Goal: Task Accomplishment & Management: Manage account settings

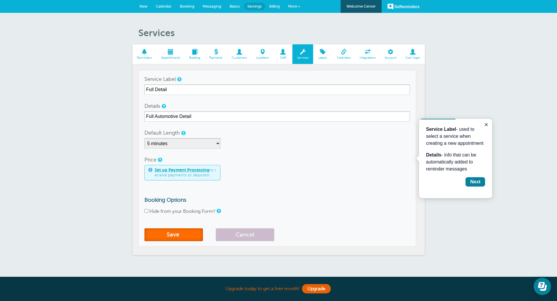
click at [171, 237] on button "Save" at bounding box center [173, 235] width 58 height 13
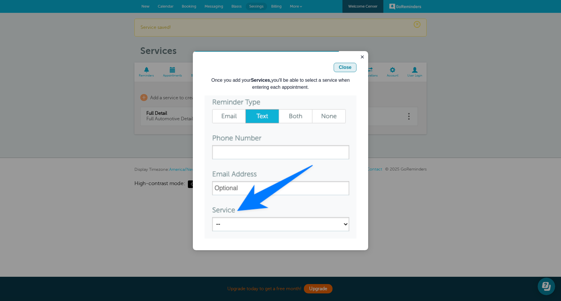
click at [344, 70] on div "Close" at bounding box center [345, 67] width 13 height 7
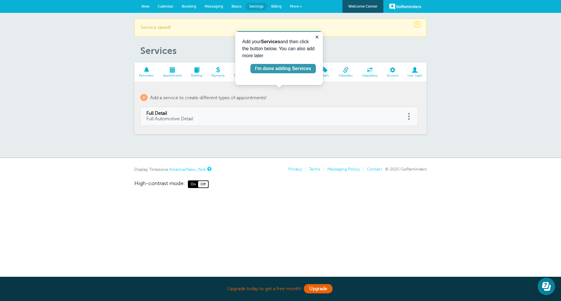
click at [298, 70] on div "I'm done adding Services" at bounding box center [283, 68] width 56 height 7
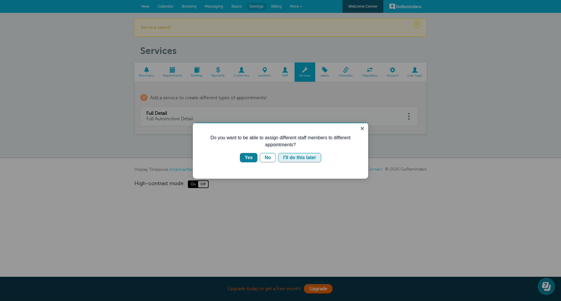
click at [282, 158] on button "I'll do this later" at bounding box center [299, 157] width 43 height 9
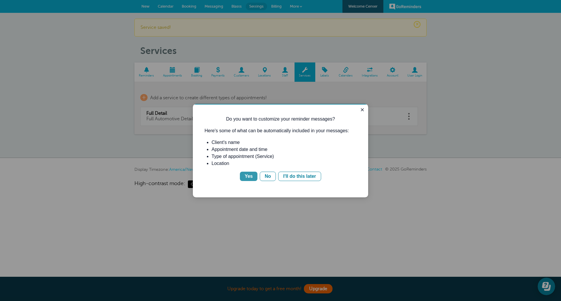
click at [253, 173] on button "Yes" at bounding box center [249, 176] width 18 height 9
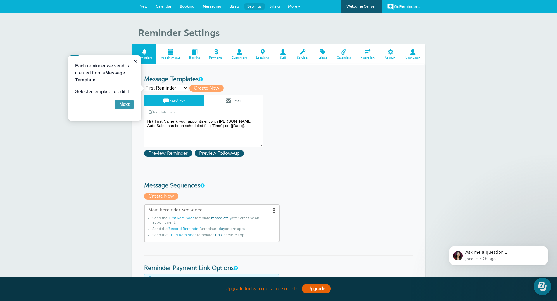
click at [123, 106] on div "Next" at bounding box center [124, 104] width 10 height 7
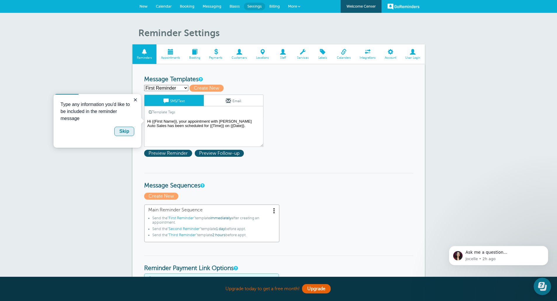
click at [129, 134] on button "Skip" at bounding box center [124, 131] width 20 height 9
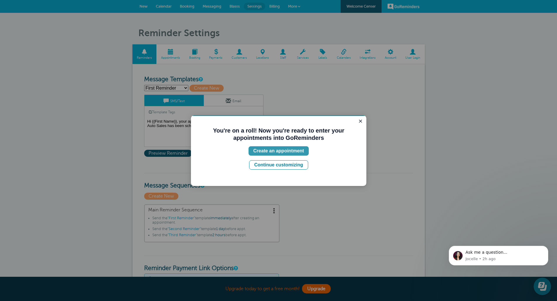
click at [284, 151] on div "Create an appointment" at bounding box center [278, 151] width 51 height 7
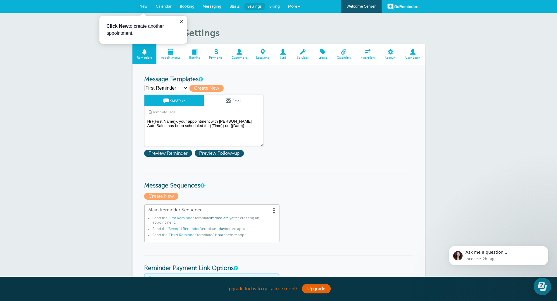
click at [146, 6] on span "New" at bounding box center [143, 6] width 8 height 4
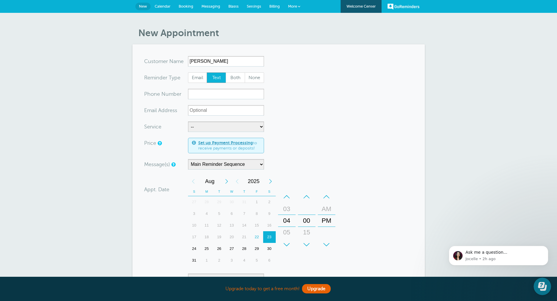
type input "Wayne Golden"
click at [240, 94] on input "xxx-no-autofill" at bounding box center [226, 94] width 76 height 11
type input "2313840077"
click at [221, 127] on select "-- Full Detail" at bounding box center [226, 127] width 76 height 11
select select "28012"
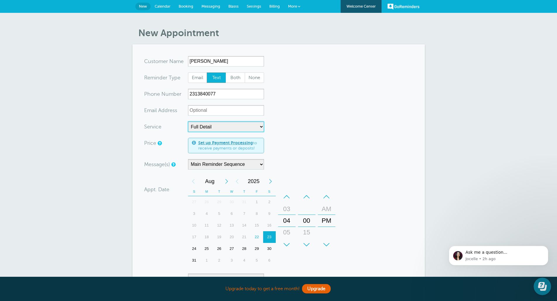
click at [188, 122] on select "-- Full Detail" at bounding box center [226, 127] width 76 height 11
select select "5"
click at [324, 147] on form "You are creating a new customer. To use an existing customer select one from th…" at bounding box center [278, 208] width 269 height 305
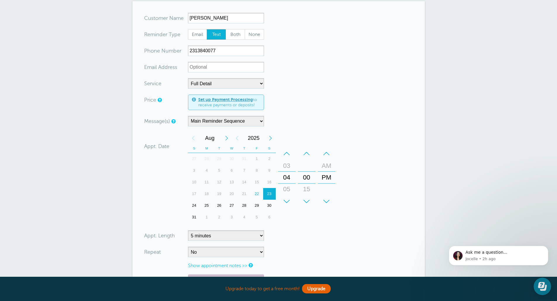
scroll to position [58, 0]
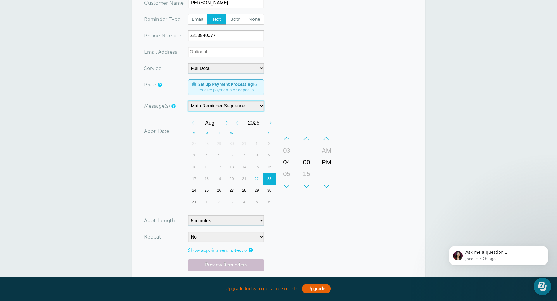
click at [260, 105] on select "Main Reminder Sequence" at bounding box center [226, 106] width 76 height 11
click at [207, 189] on div "25" at bounding box center [206, 191] width 13 height 12
click at [287, 136] on div "–" at bounding box center [287, 139] width 18 height 12
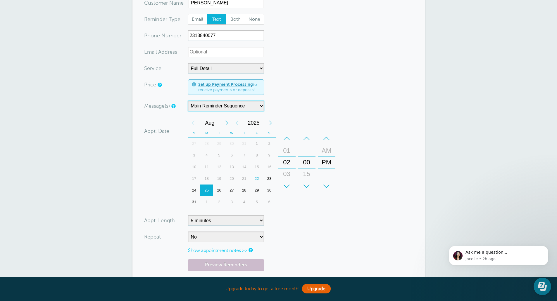
click at [287, 136] on div "–" at bounding box center [287, 139] width 18 height 12
click at [326, 186] on div "+" at bounding box center [327, 187] width 18 height 12
click at [263, 220] on select "5 minutes 10 minutes 15 minutes 20 minutes 25 minutes 30 minutes 35 minutes 40 …" at bounding box center [226, 220] width 76 height 11
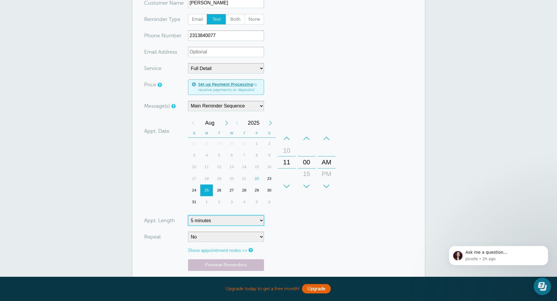
select select
click at [188, 215] on select "5 minutes 10 minutes 15 minutes 20 minutes 25 minutes 30 minutes 35 minutes 40 …" at bounding box center [226, 220] width 76 height 11
click at [238, 241] on select "No Daily Weekly Every 2 weeks Every 3 weeks Every 4 weeks Monthly Every 5 weeks…" at bounding box center [226, 237] width 76 height 11
click at [297, 238] on form "You are creating a new customer. To use an existing customer select one from th…" at bounding box center [278, 150] width 269 height 305
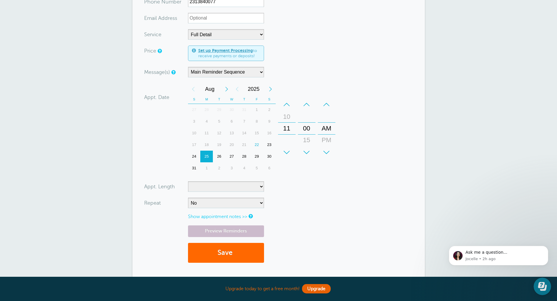
scroll to position [88, 0]
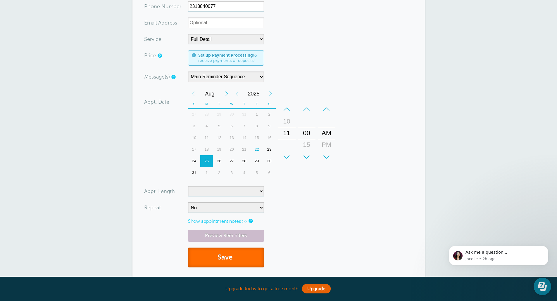
click at [234, 257] on span "submit" at bounding box center [233, 258] width 2 height 8
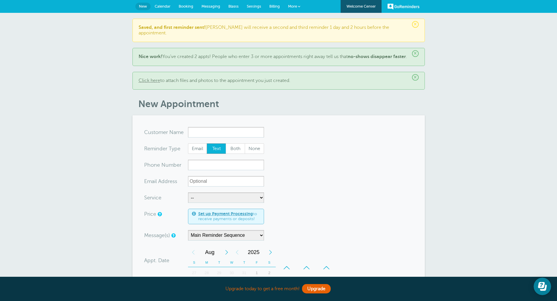
click at [165, 6] on span "Calendar" at bounding box center [163, 6] width 16 height 4
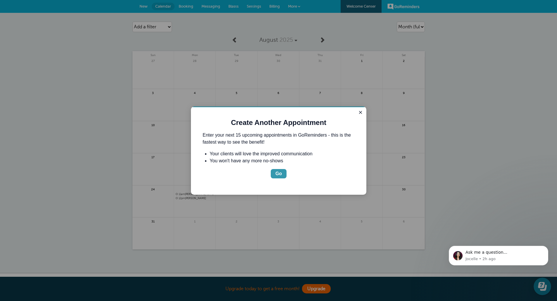
click at [277, 174] on div "Go" at bounding box center [278, 173] width 6 height 7
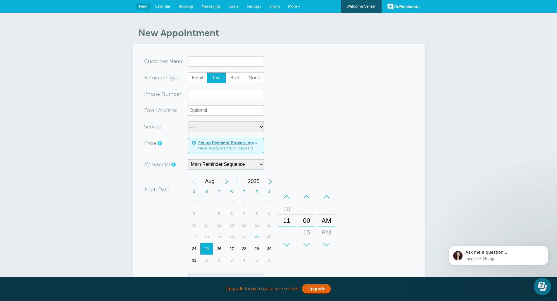
click at [164, 5] on span "Calendar" at bounding box center [163, 6] width 16 height 4
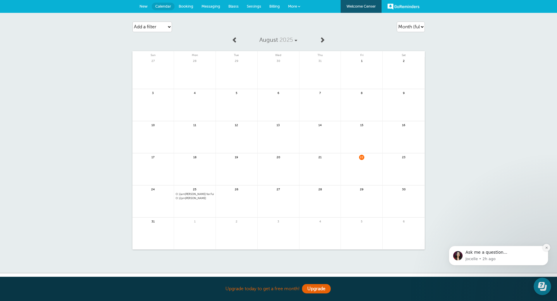
click at [545, 247] on icon "Dismiss notification" at bounding box center [546, 247] width 3 height 3
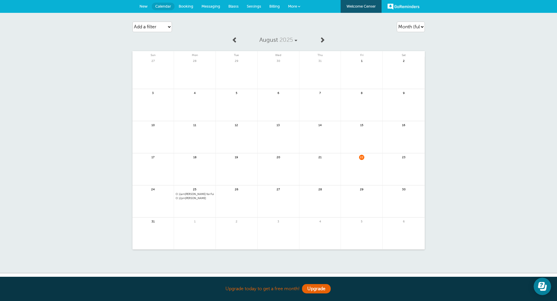
click at [184, 7] on span "Booking" at bounding box center [186, 6] width 15 height 4
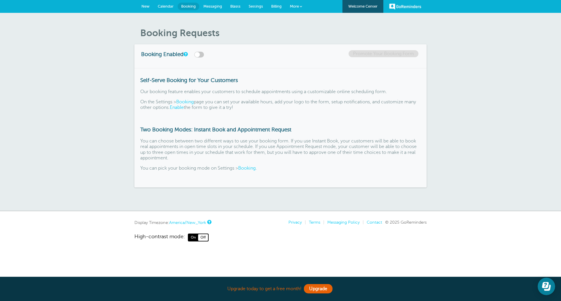
click at [208, 7] on span "Messaging" at bounding box center [212, 6] width 19 height 4
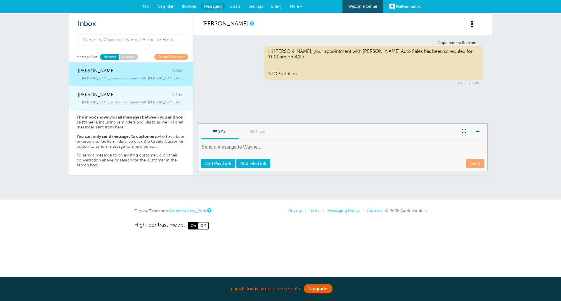
click at [94, 105] on link "[PERSON_NAME] 3:37pm Hi [PERSON_NAME], your appointment with [PERSON_NAME] Auto…" at bounding box center [131, 98] width 124 height 24
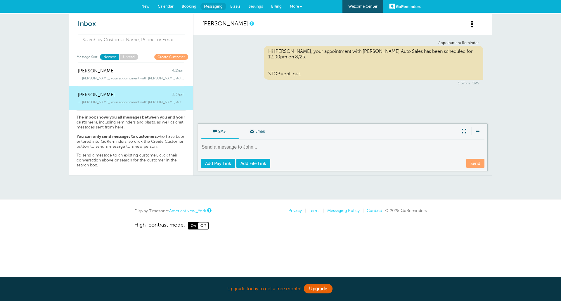
click at [474, 23] on span at bounding box center [472, 23] width 7 height 7
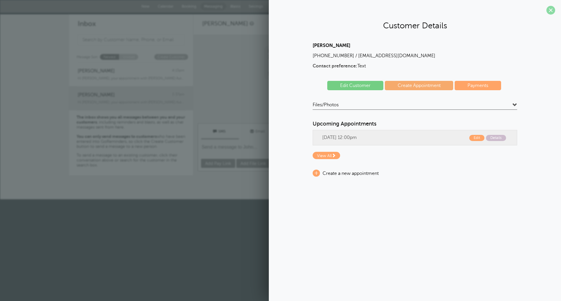
click at [550, 10] on span at bounding box center [551, 10] width 9 height 9
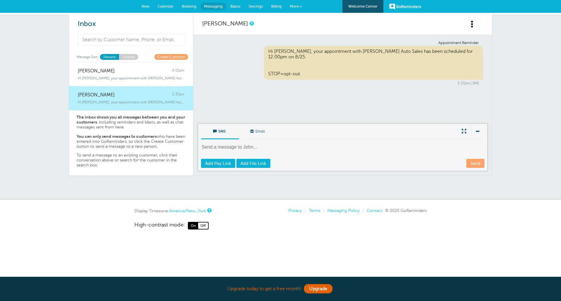
drag, startPoint x: 184, startPoint y: 100, endPoint x: 168, endPoint y: 103, distance: 16.1
click at [168, 103] on span "Hi John, your appointment with Boardman Auto Sales has been scheduled for 1" at bounding box center [131, 102] width 107 height 4
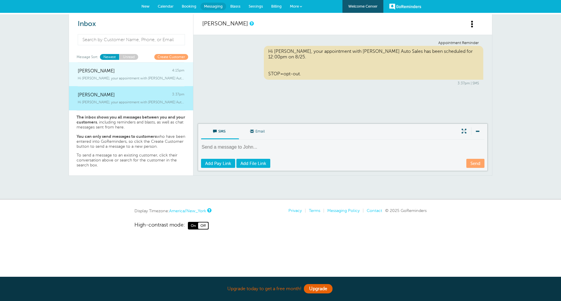
click at [141, 72] on div "Wayne Golden 4:15pm" at bounding box center [131, 68] width 107 height 12
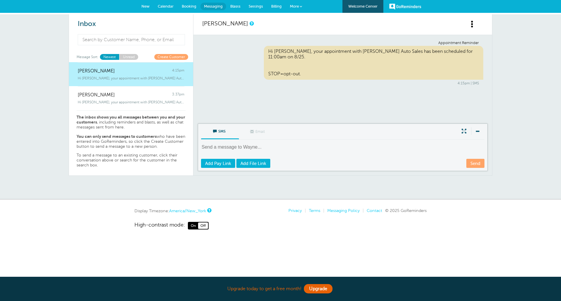
click at [233, 5] on span "Blasts" at bounding box center [235, 6] width 10 height 4
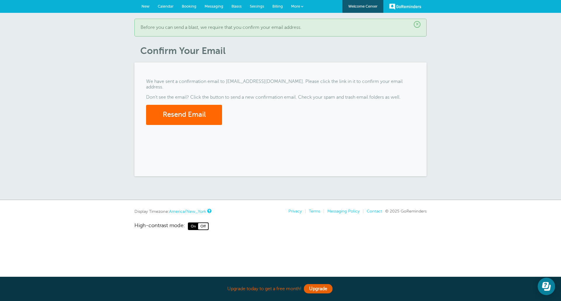
click at [250, 5] on span "Settings" at bounding box center [257, 6] width 14 height 4
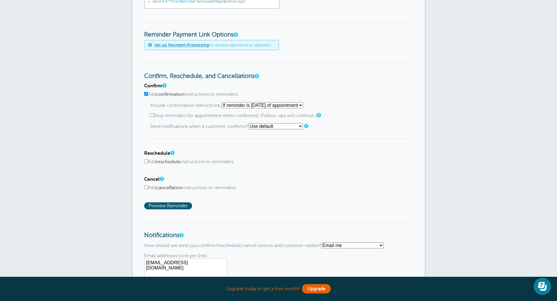
scroll to position [292, 0]
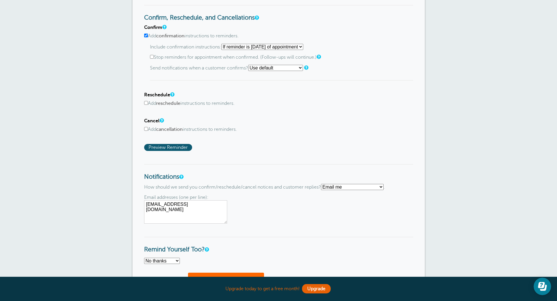
click at [364, 187] on select "Text me Email me Don't send me notifications" at bounding box center [352, 187] width 63 height 6
click at [364, 166] on h3 "Notifications" at bounding box center [278, 172] width 269 height 17
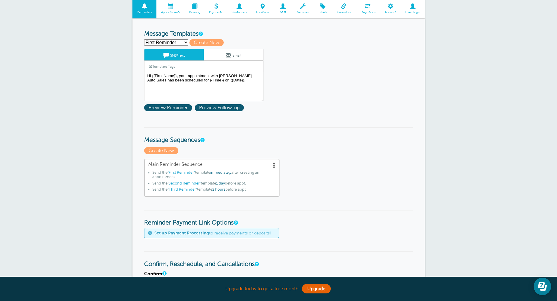
scroll to position [0, 0]
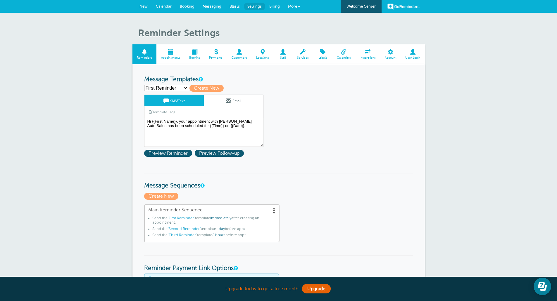
click at [167, 54] on span at bounding box center [170, 52] width 28 height 6
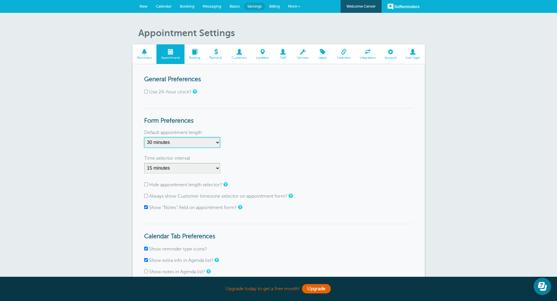
click at [219, 142] on select "5 minutes 10 minutes 15 minutes 20 minutes 25 minutes 30 minutes 35 minutes 40 …" at bounding box center [182, 142] width 76 height 11
select select
click at [144, 137] on select "5 minutes 10 minutes 15 minutes 20 minutes 25 minutes 30 minutes 35 minutes 40 …" at bounding box center [182, 142] width 76 height 11
click at [244, 139] on div "Default appointment length 5 minutes 10 minutes 15 minutes 20 minutes 25 minute…" at bounding box center [278, 141] width 269 height 20
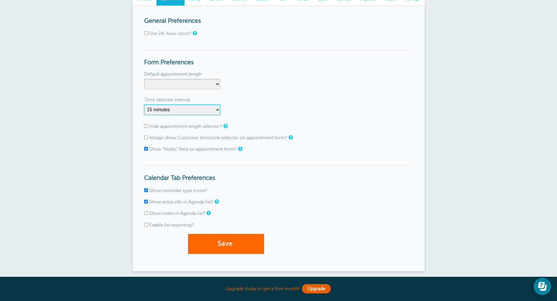
click at [215, 113] on select "1 minute 5 minutes 10 minutes 15 minutes 20 minutes 30 minutes 60 minutes" at bounding box center [182, 110] width 76 height 11
select select "20"
click at [144, 105] on select "1 minute 5 minutes 10 minutes 15 minutes 20 minutes 30 minutes 60 minutes" at bounding box center [182, 110] width 76 height 11
click at [274, 94] on form "General Preferences Use 24-hour clock? Form Preferences Default appointment len…" at bounding box center [278, 139] width 269 height 243
click at [145, 126] on input "Hide appointment length selector?" at bounding box center [146, 126] width 4 height 4
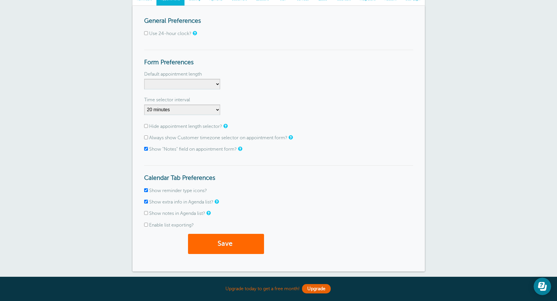
checkbox input "true"
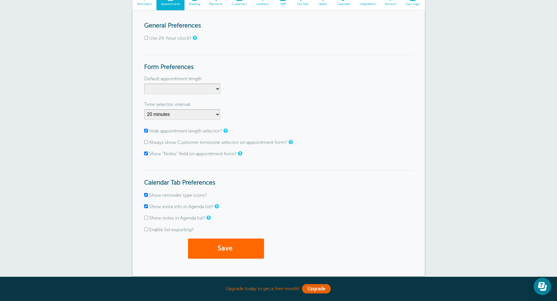
scroll to position [118, 0]
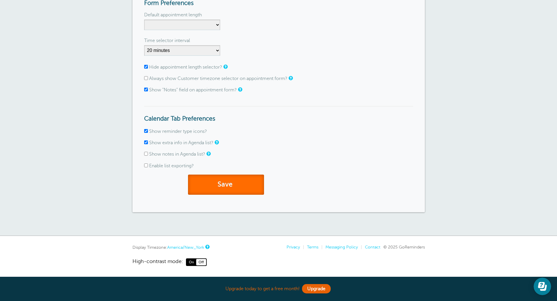
click at [239, 188] on button "Save" at bounding box center [226, 185] width 76 height 20
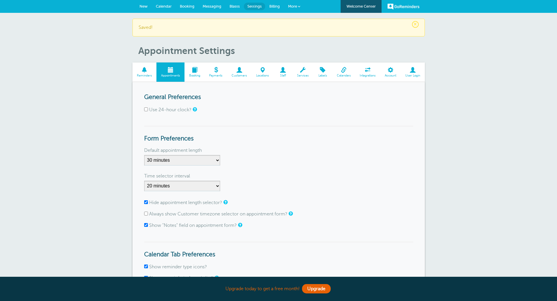
click at [200, 72] on span at bounding box center [194, 70] width 20 height 6
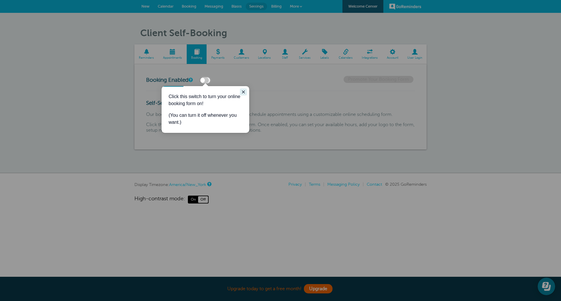
click at [244, 92] on icon "Close guide" at bounding box center [243, 92] width 3 height 3
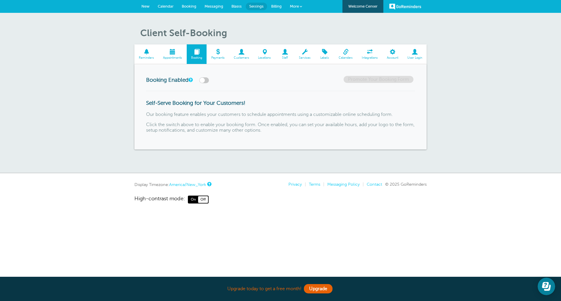
click at [222, 50] on span at bounding box center [218, 52] width 23 height 6
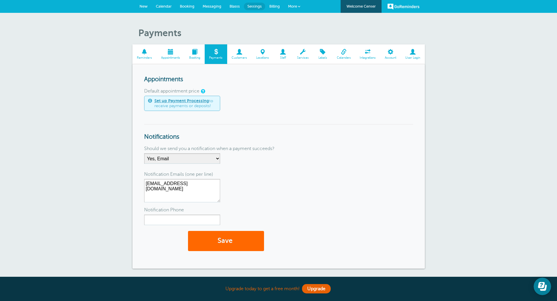
click at [242, 58] on span "Customers" at bounding box center [239, 58] width 19 height 4
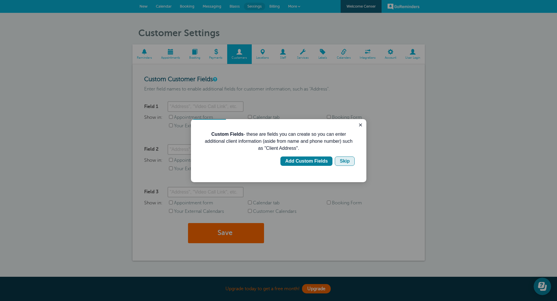
click at [345, 161] on div "Skip" at bounding box center [345, 161] width 10 height 7
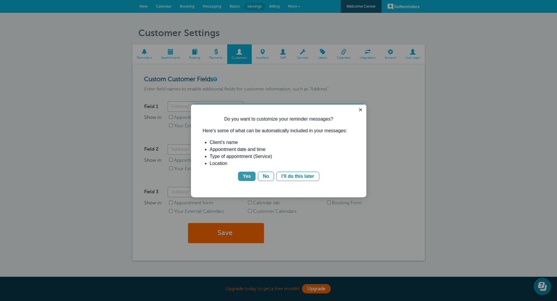
click at [243, 177] on button "Yes" at bounding box center [247, 176] width 18 height 9
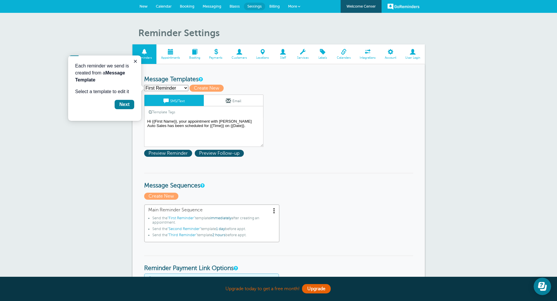
click at [243, 57] on span "Customers" at bounding box center [239, 58] width 19 height 4
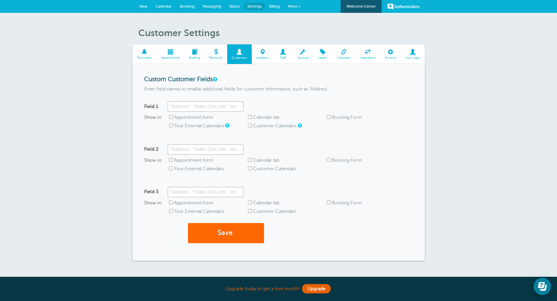
click at [268, 59] on span "Locations" at bounding box center [263, 58] width 16 height 4
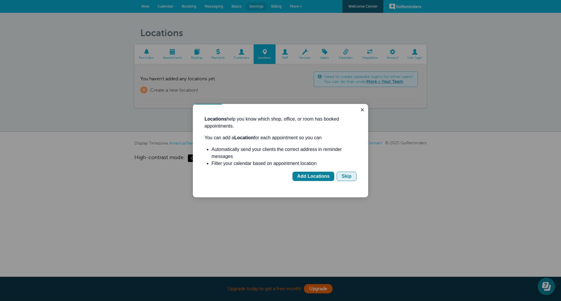
click at [345, 179] on div "Skip" at bounding box center [347, 176] width 10 height 7
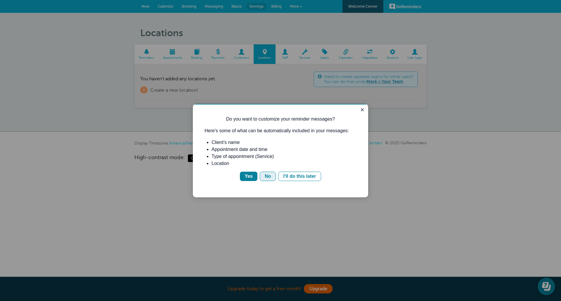
click at [272, 176] on button "No" at bounding box center [268, 176] width 16 height 9
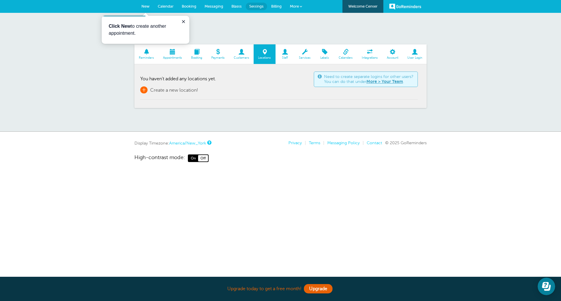
click at [178, 90] on span "Create a new location!" at bounding box center [174, 90] width 48 height 5
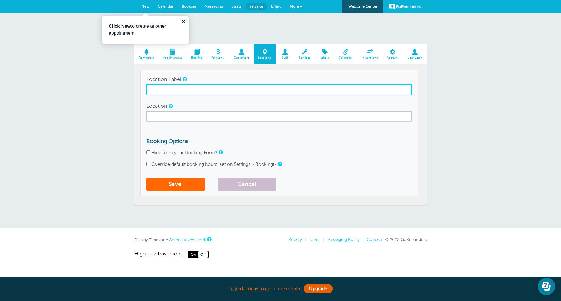
click at [174, 91] on input "Location Label" at bounding box center [278, 89] width 265 height 11
click at [183, 89] on input "Location Label" at bounding box center [278, 89] width 265 height 11
type input "[PERSON_NAME] Auto Sales"
